Goal: Information Seeking & Learning: Learn about a topic

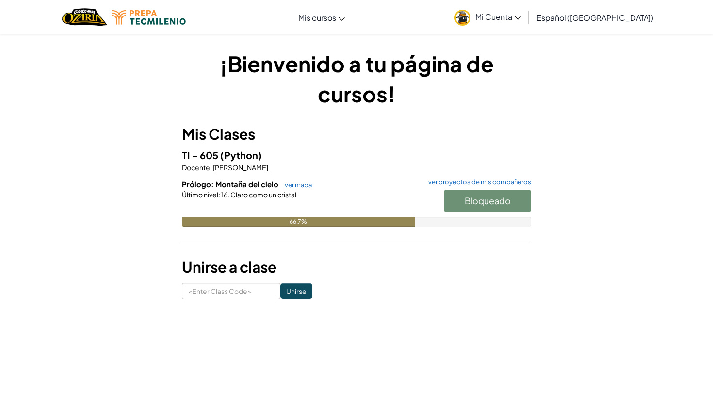
click at [503, 203] on div "Bloqueado" at bounding box center [482, 203] width 97 height 27
click at [295, 186] on link "ver mapa" at bounding box center [296, 185] width 32 height 8
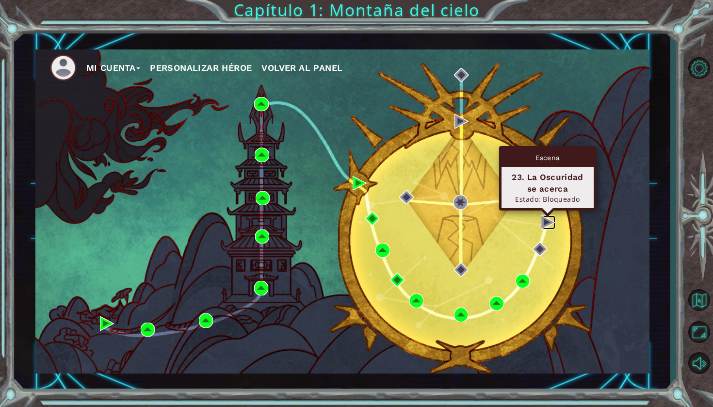
click at [546, 220] on img at bounding box center [547, 222] width 14 height 14
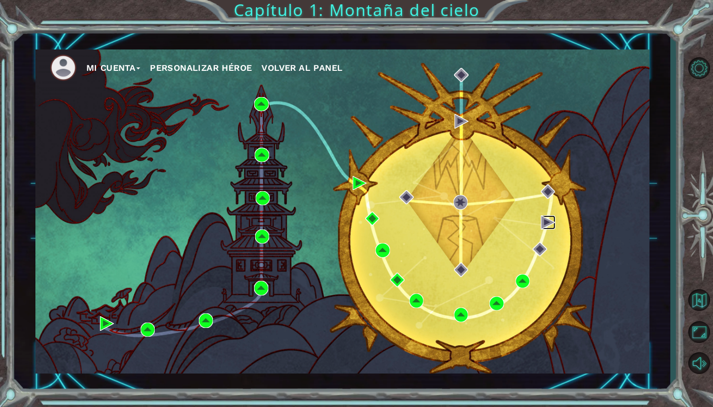
click at [546, 220] on img at bounding box center [547, 222] width 14 height 14
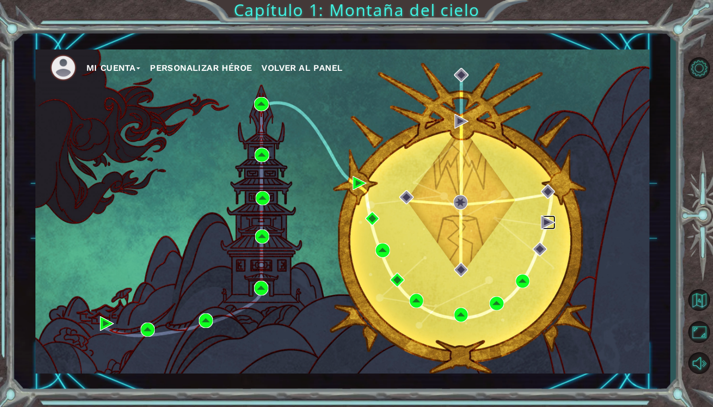
click at [543, 218] on img at bounding box center [547, 222] width 14 height 14
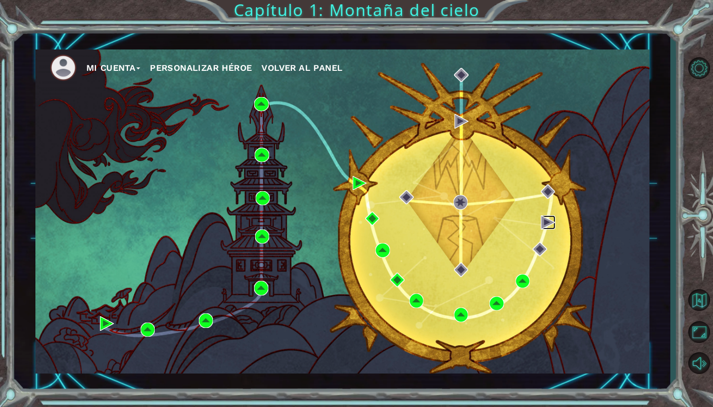
click at [543, 218] on img at bounding box center [547, 222] width 14 height 14
click at [554, 223] on img at bounding box center [547, 222] width 14 height 14
click at [544, 216] on img at bounding box center [547, 222] width 14 height 14
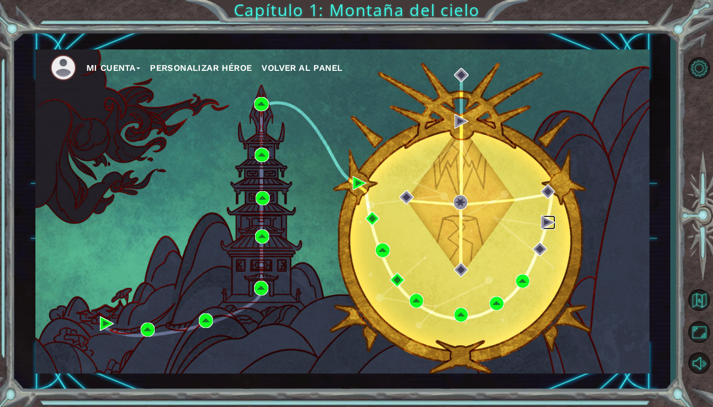
click at [544, 216] on img at bounding box center [547, 222] width 14 height 14
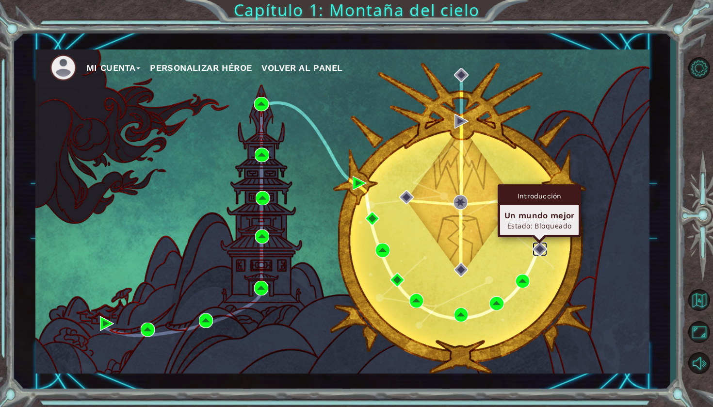
click at [539, 247] on img at bounding box center [539, 249] width 14 height 14
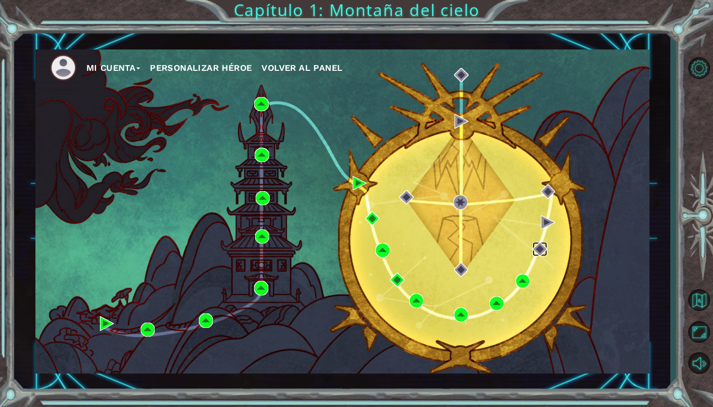
click at [539, 247] on img at bounding box center [539, 249] width 14 height 14
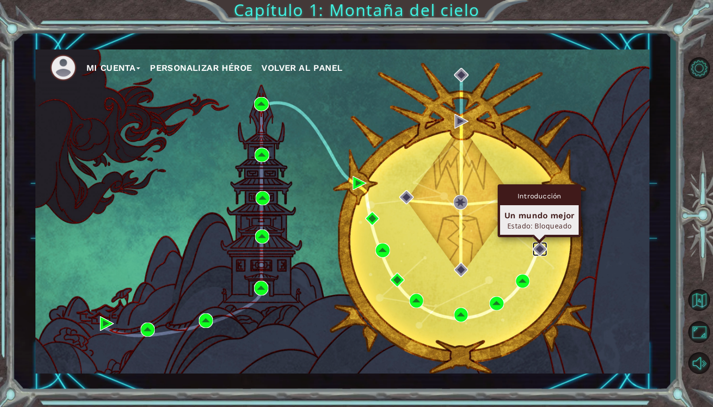
click at [539, 247] on img at bounding box center [539, 249] width 14 height 14
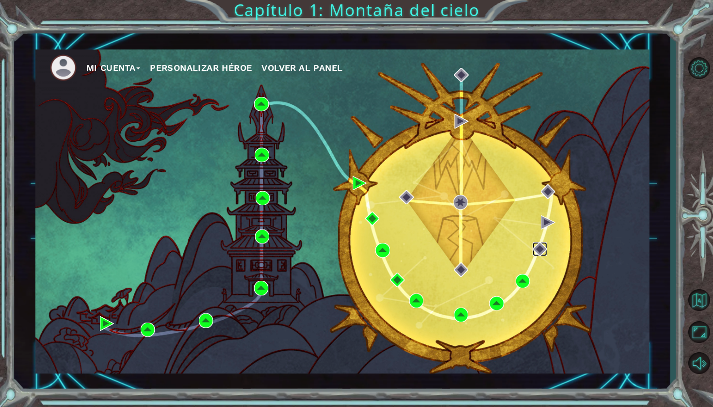
click at [539, 247] on img at bounding box center [539, 249] width 14 height 14
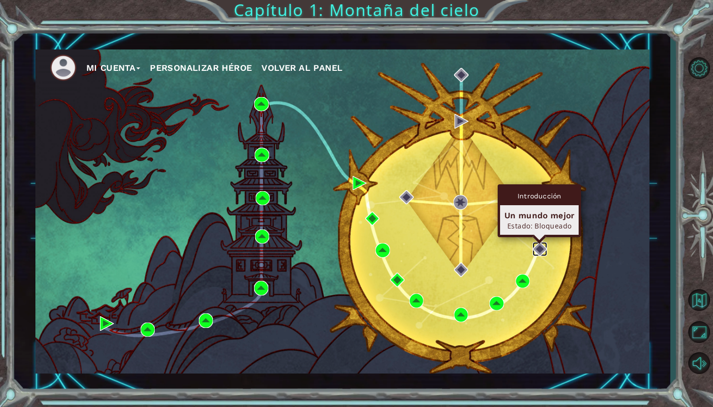
click at [541, 250] on img at bounding box center [539, 249] width 14 height 14
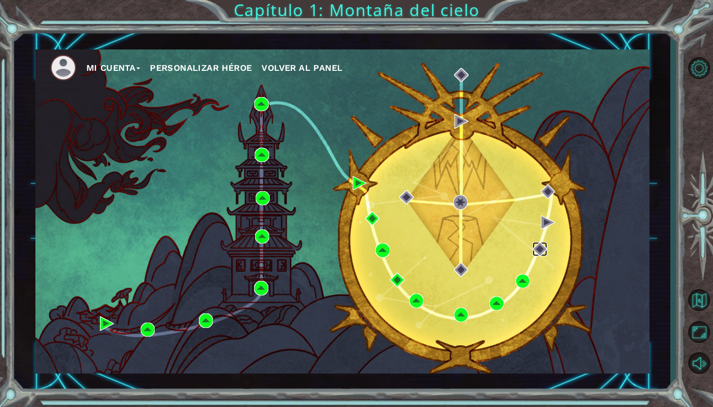
click at [541, 250] on img at bounding box center [539, 249] width 14 height 14
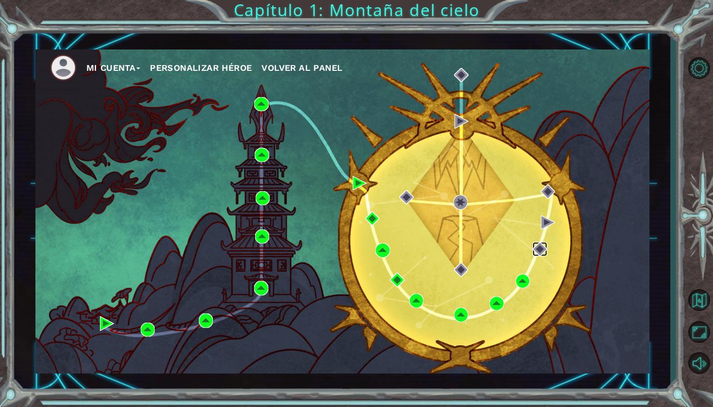
click at [541, 250] on img at bounding box center [539, 249] width 14 height 14
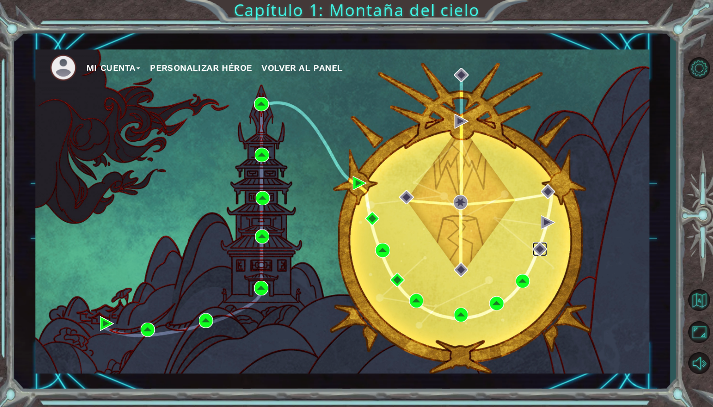
click at [541, 250] on img at bounding box center [539, 249] width 14 height 14
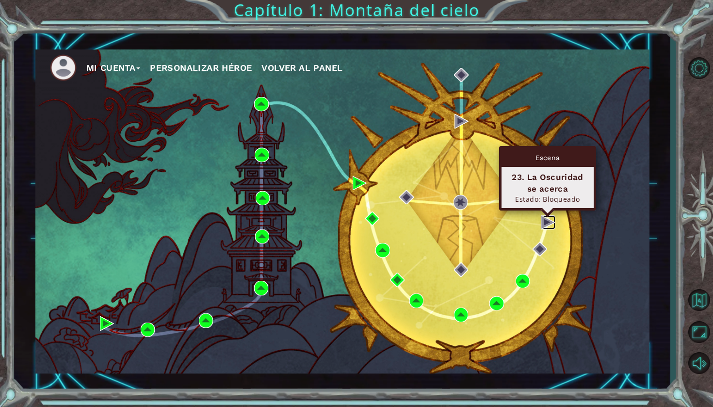
click at [547, 222] on img at bounding box center [547, 222] width 14 height 14
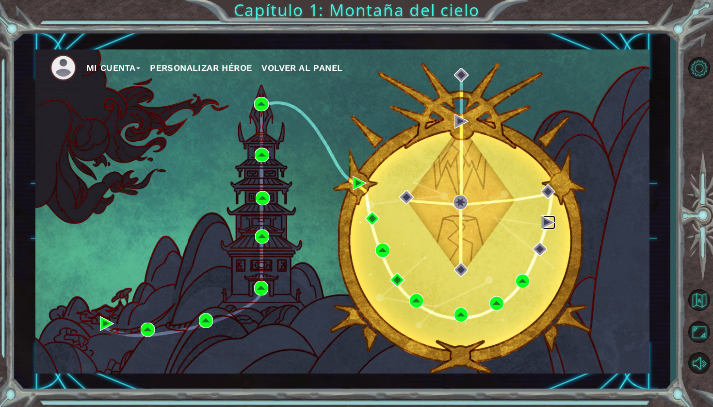
click at [547, 222] on img at bounding box center [547, 222] width 14 height 14
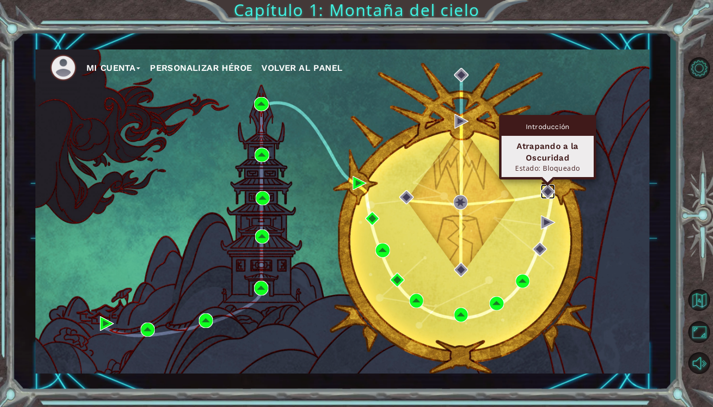
click at [551, 189] on img at bounding box center [547, 191] width 14 height 14
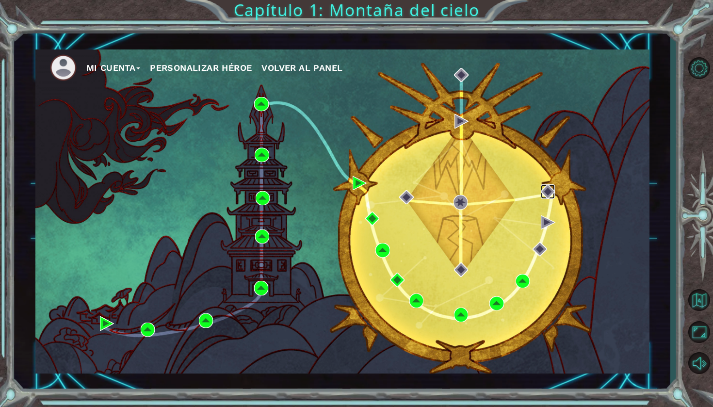
click at [551, 189] on img at bounding box center [547, 191] width 14 height 14
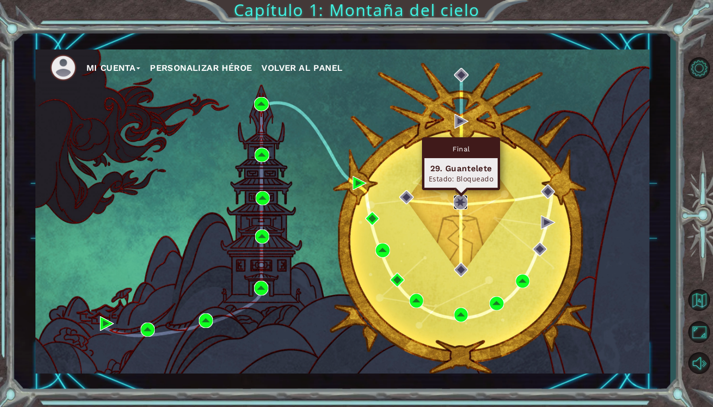
click at [462, 197] on img at bounding box center [460, 202] width 14 height 14
click at [461, 198] on img at bounding box center [460, 202] width 14 height 14
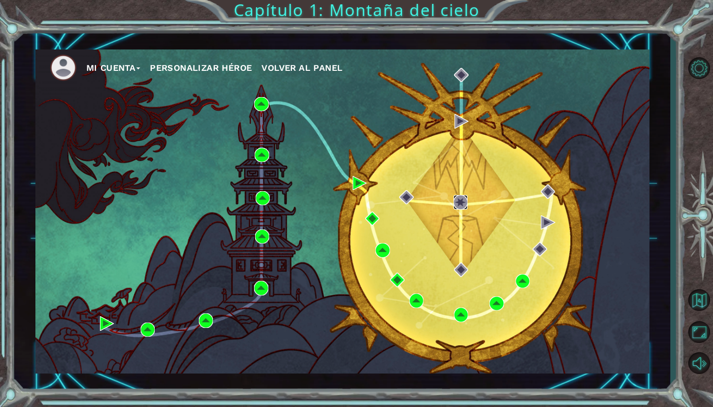
click at [461, 198] on img at bounding box center [460, 202] width 14 height 14
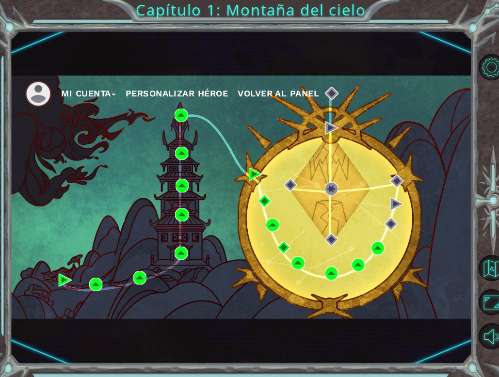
click at [427, 215] on div "Mi Cuenta Personalizar héroe Volver al panel" at bounding box center [239, 196] width 459 height 242
click at [411, 209] on div "Mi Cuenta Personalizar héroe Volver al panel" at bounding box center [239, 196] width 459 height 242
click at [292, 83] on ul "Mi Cuenta Personalizar héroe Volver al panel" at bounding box center [247, 93] width 445 height 27
click at [292, 88] on span "Volver al panel" at bounding box center [276, 93] width 81 height 10
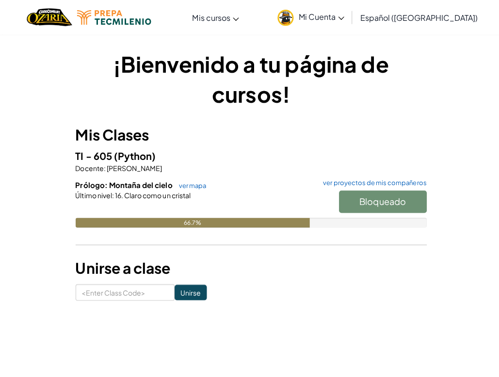
click at [372, 198] on div "Bloqueado" at bounding box center [375, 203] width 97 height 27
click at [352, 269] on h3 "Unirse a clase" at bounding box center [249, 267] width 349 height 22
